Goal: Check status: Check status

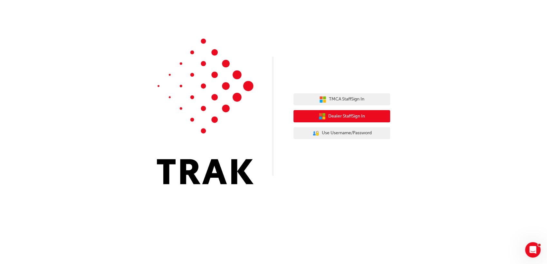
click at [345, 122] on button "Dealer Staff Sign In" at bounding box center [341, 116] width 97 height 12
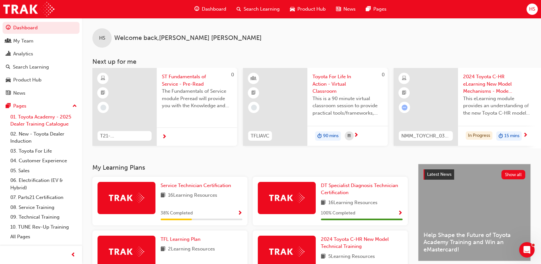
click at [42, 120] on link "01. Toyota Academy - 2025 Dealer Training Catalogue" at bounding box center [44, 120] width 72 height 17
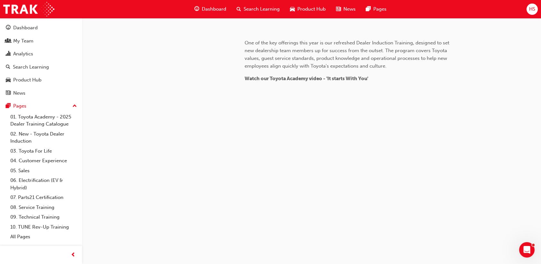
scroll to position [213, 0]
click at [331, 138] on div "﻿ At Toyota, we recognise and value the importance of developing ‘our people'. …" at bounding box center [349, 32] width 209 height 357
click at [332, 7] on span "2025 Dealer Training Catalogue" at bounding box center [361, 2] width 126 height 10
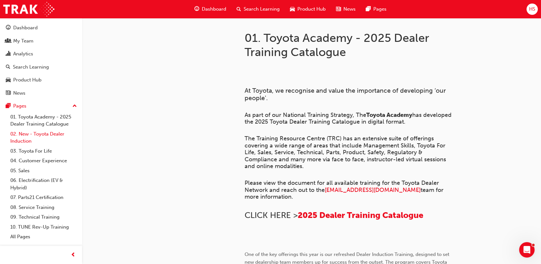
click at [48, 135] on link "02. New - Toyota Dealer Induction" at bounding box center [44, 137] width 72 height 17
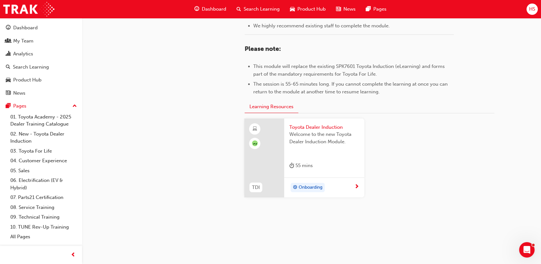
scroll to position [312, 0]
click at [327, 127] on span "Toyota Dealer Induction" at bounding box center [324, 126] width 70 height 7
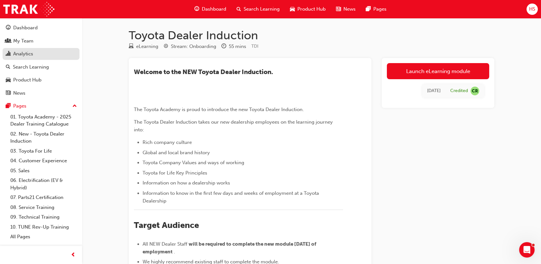
click at [36, 54] on div "Analytics" at bounding box center [41, 54] width 70 height 8
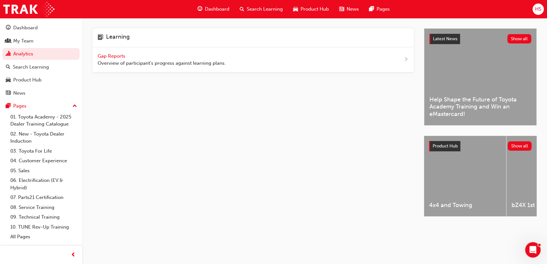
click at [100, 52] on div "Gap Reports Overview of participant's progress against learning plans." at bounding box center [252, 59] width 321 height 25
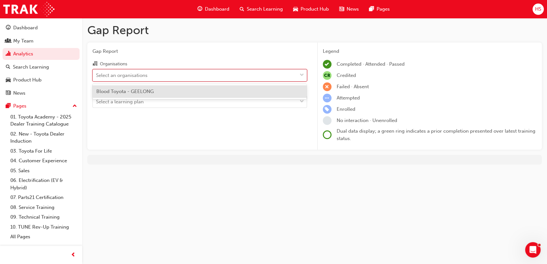
click at [294, 75] on div "Select an organisations" at bounding box center [195, 75] width 204 height 11
click at [97, 75] on input "Organisations option Blood Toyota - GEELONG focused, 1 of 1. 1 result available…" at bounding box center [96, 74] width 1 height 5
click at [272, 89] on div "Blood Toyota - GEELONG" at bounding box center [199, 91] width 214 height 13
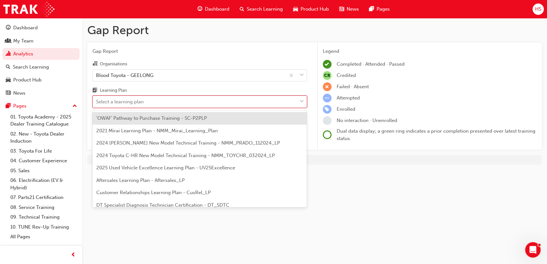
click at [269, 100] on div "Select a learning plan" at bounding box center [195, 101] width 204 height 11
click at [97, 100] on input "Learning Plan option 'OWAF' Pathway to Purchase Training - SC-P2PLP focused, 1 …" at bounding box center [96, 101] width 1 height 5
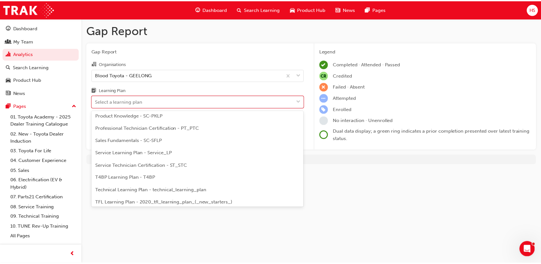
scroll to position [205, 0]
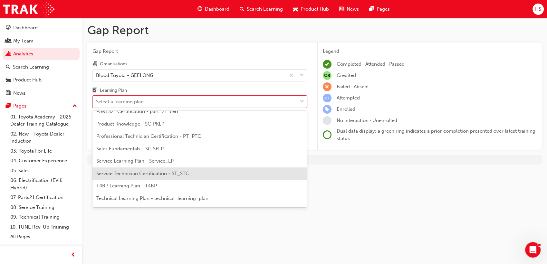
click at [279, 171] on div "Service Technician Certification - ST_STC" at bounding box center [199, 173] width 214 height 13
